Goal: Contribute content: Contribute content

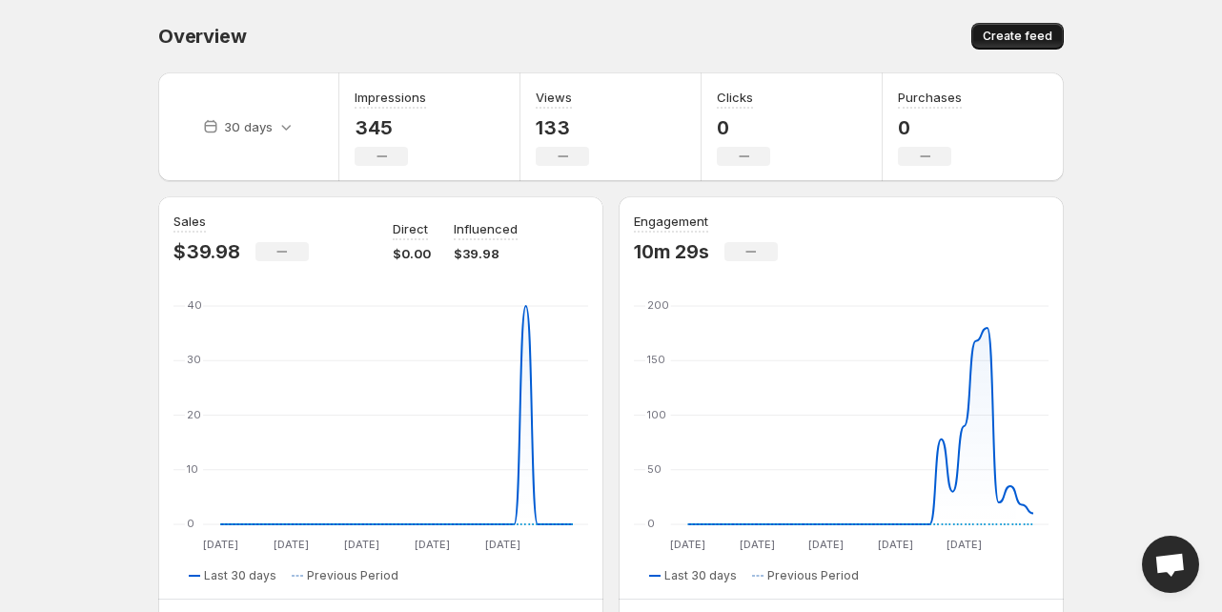
click at [1054, 36] on button "Create feed" at bounding box center [1017, 36] width 92 height 27
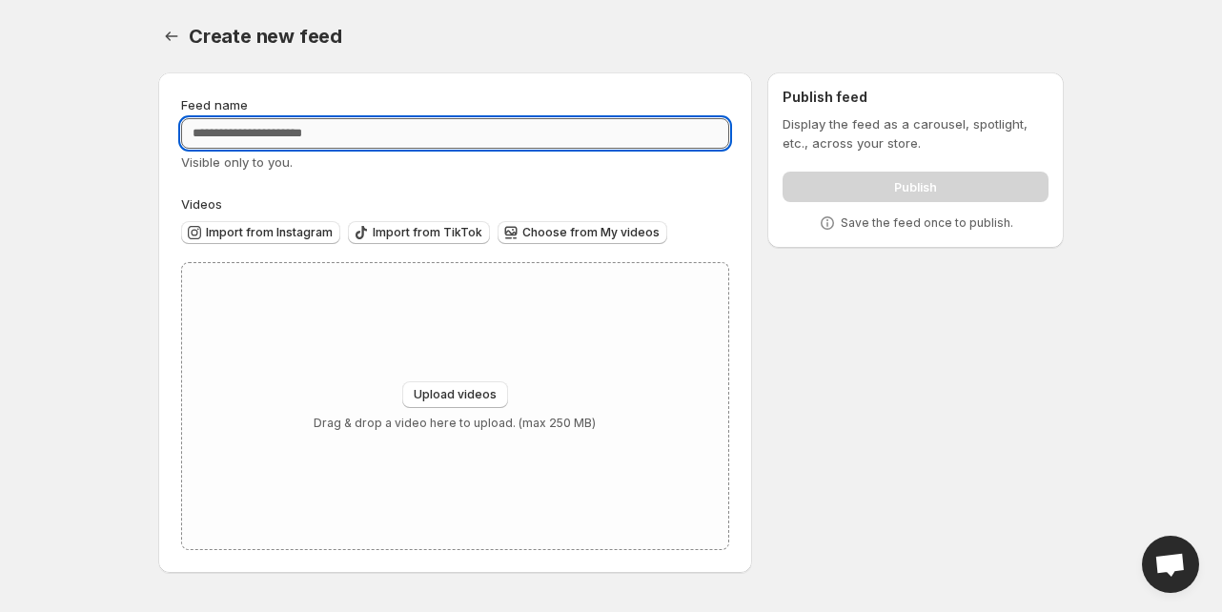
click at [433, 139] on input "Feed name" at bounding box center [455, 133] width 548 height 31
type input "****"
click at [110, 161] on body "Home Feeds Videos Subscription Settings Create new feed. This page is ready Cre…" at bounding box center [611, 306] width 1222 height 612
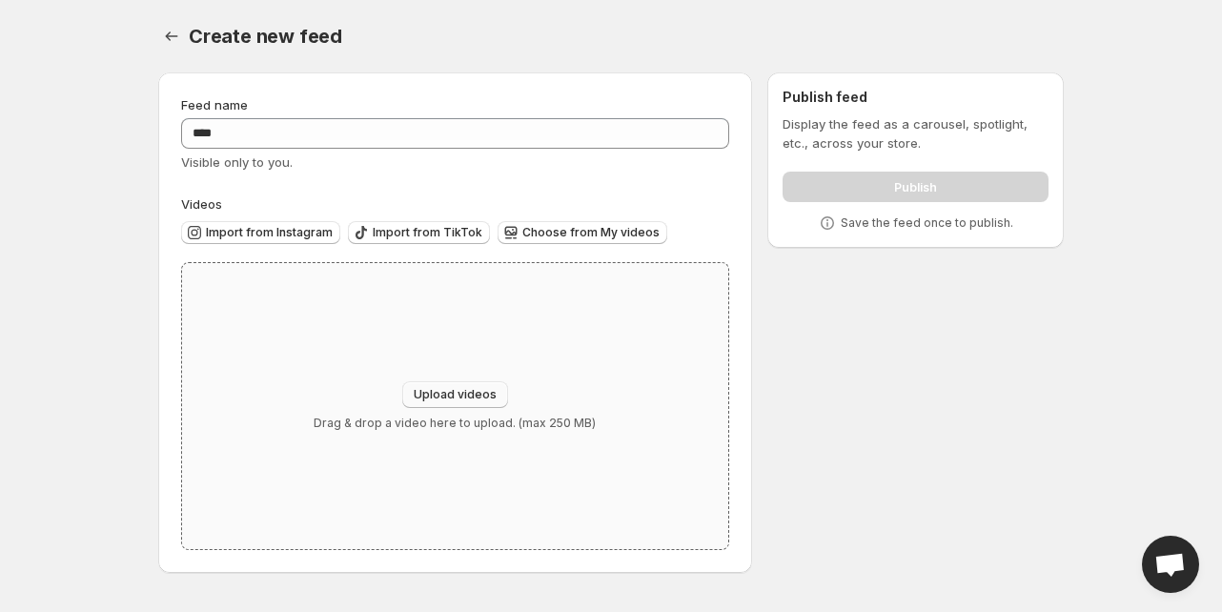
click at [447, 397] on span "Upload videos" at bounding box center [455, 394] width 83 height 15
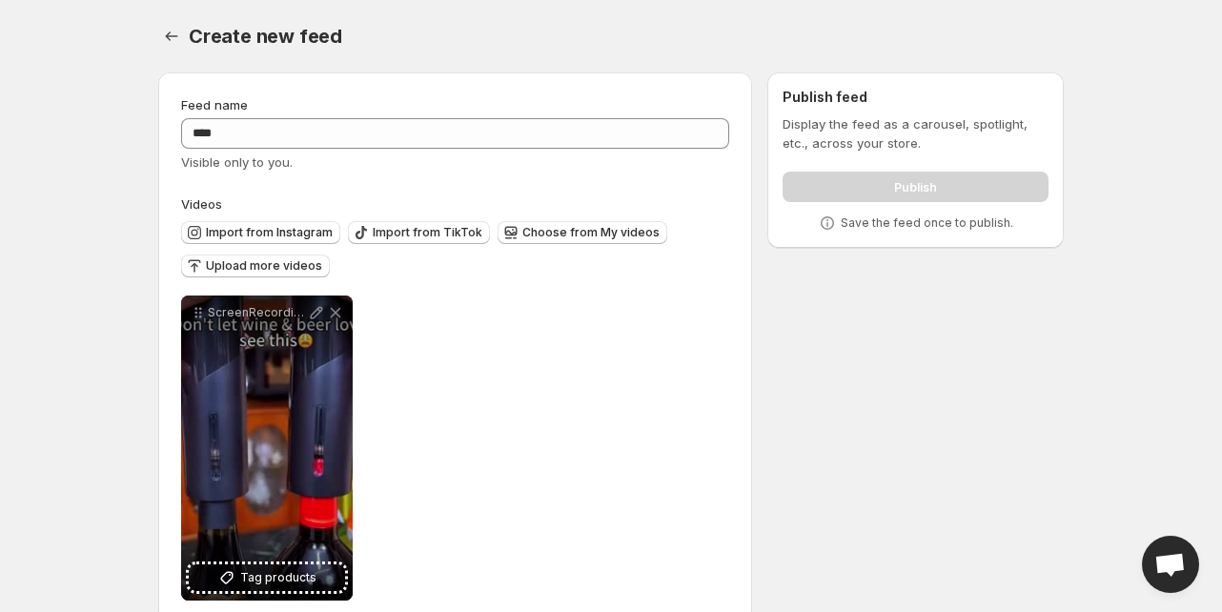
scroll to position [35, 0]
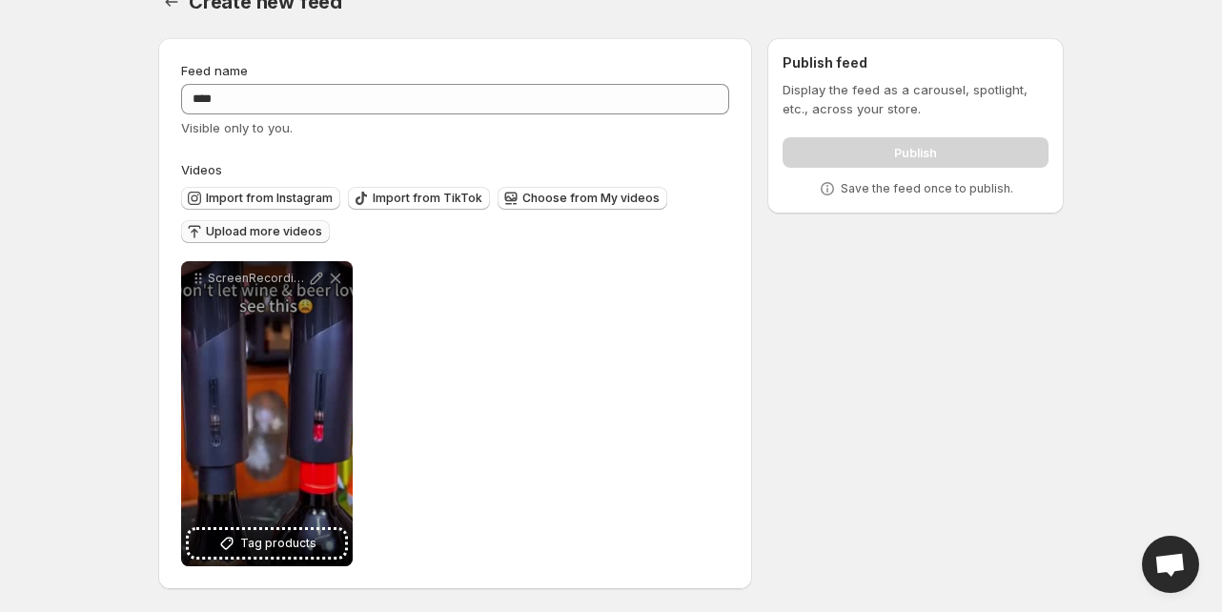
click at [306, 230] on span "Upload more videos" at bounding box center [264, 231] width 116 height 15
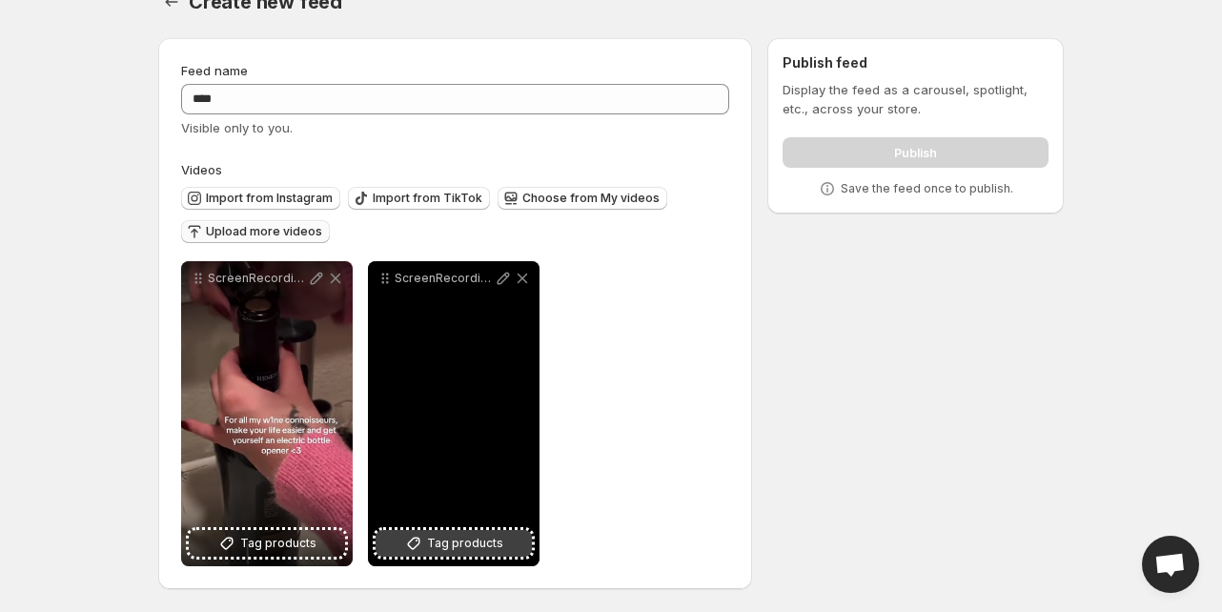
click at [470, 538] on span "Tag products" at bounding box center [465, 543] width 76 height 19
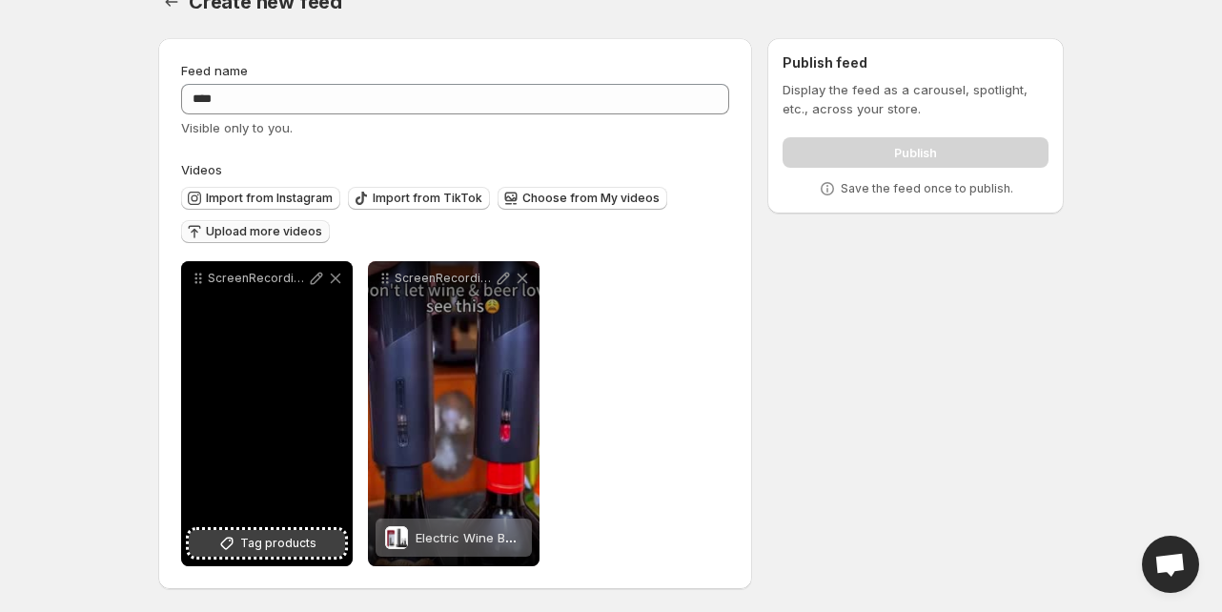
click at [319, 546] on button "Tag products" at bounding box center [267, 543] width 156 height 27
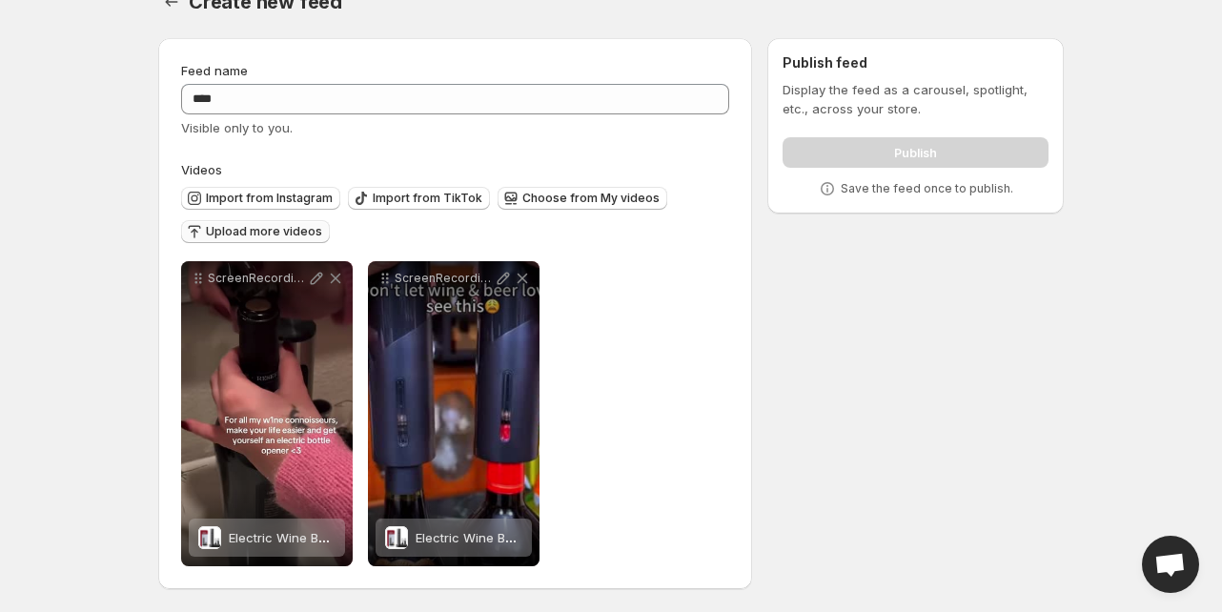
click at [272, 228] on span "Upload more videos" at bounding box center [264, 231] width 116 height 15
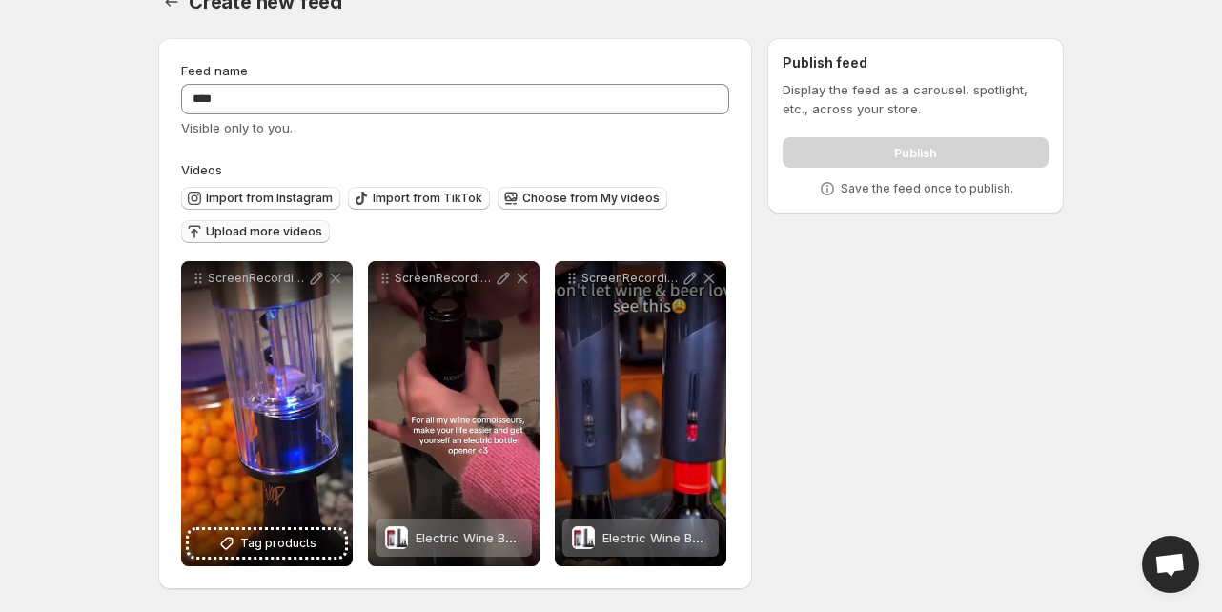
click at [296, 223] on button "Upload more videos" at bounding box center [255, 231] width 149 height 23
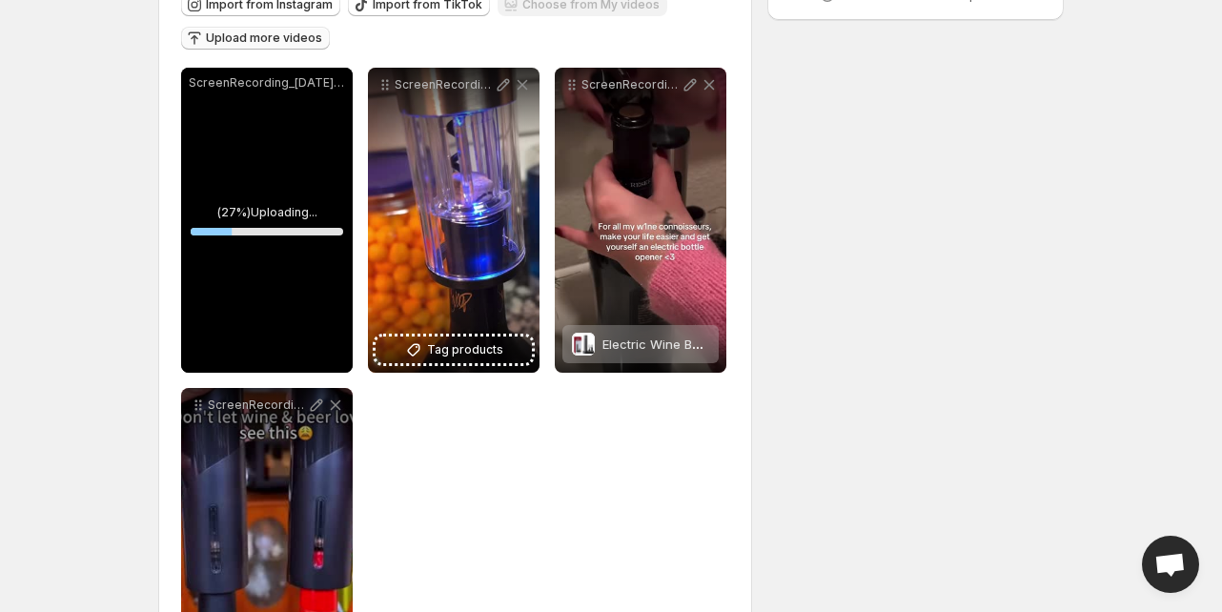
scroll to position [356, 0]
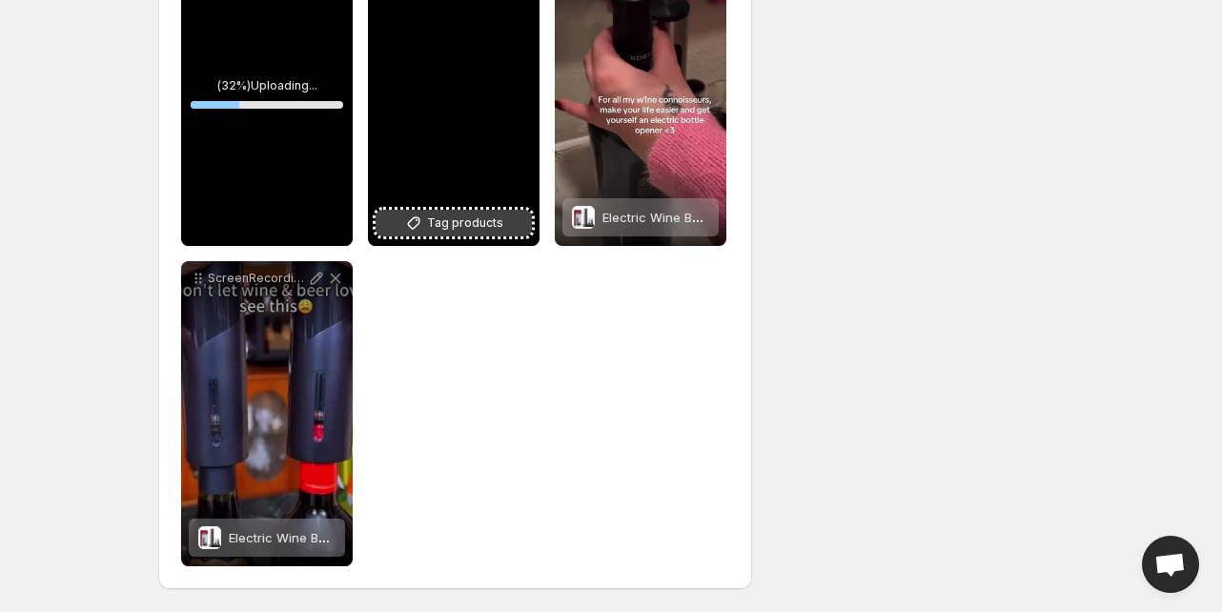
click at [451, 222] on span "Tag products" at bounding box center [465, 223] width 76 height 19
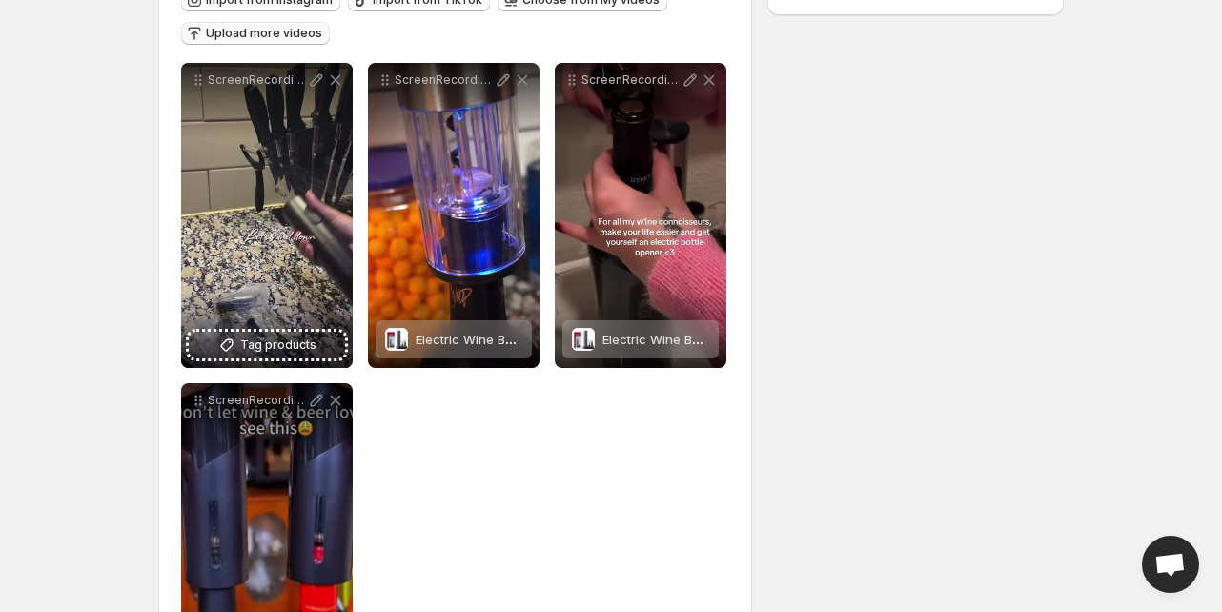
scroll to position [0, 0]
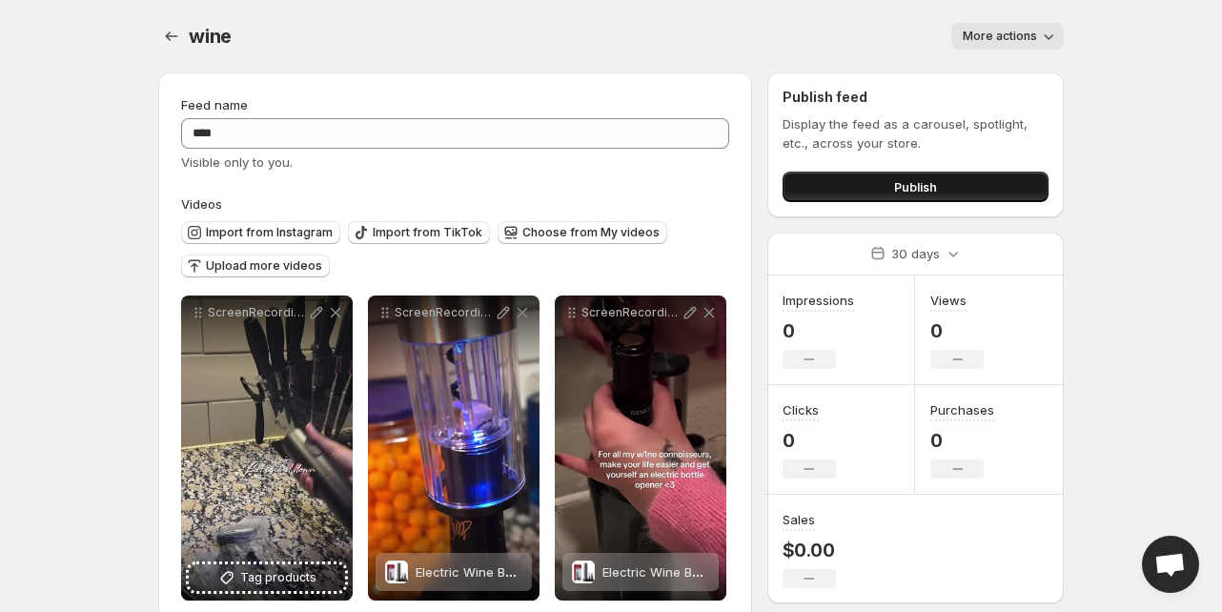
click at [941, 179] on button "Publish" at bounding box center [916, 187] width 266 height 31
